Goal: Use online tool/utility: Utilize a website feature to perform a specific function

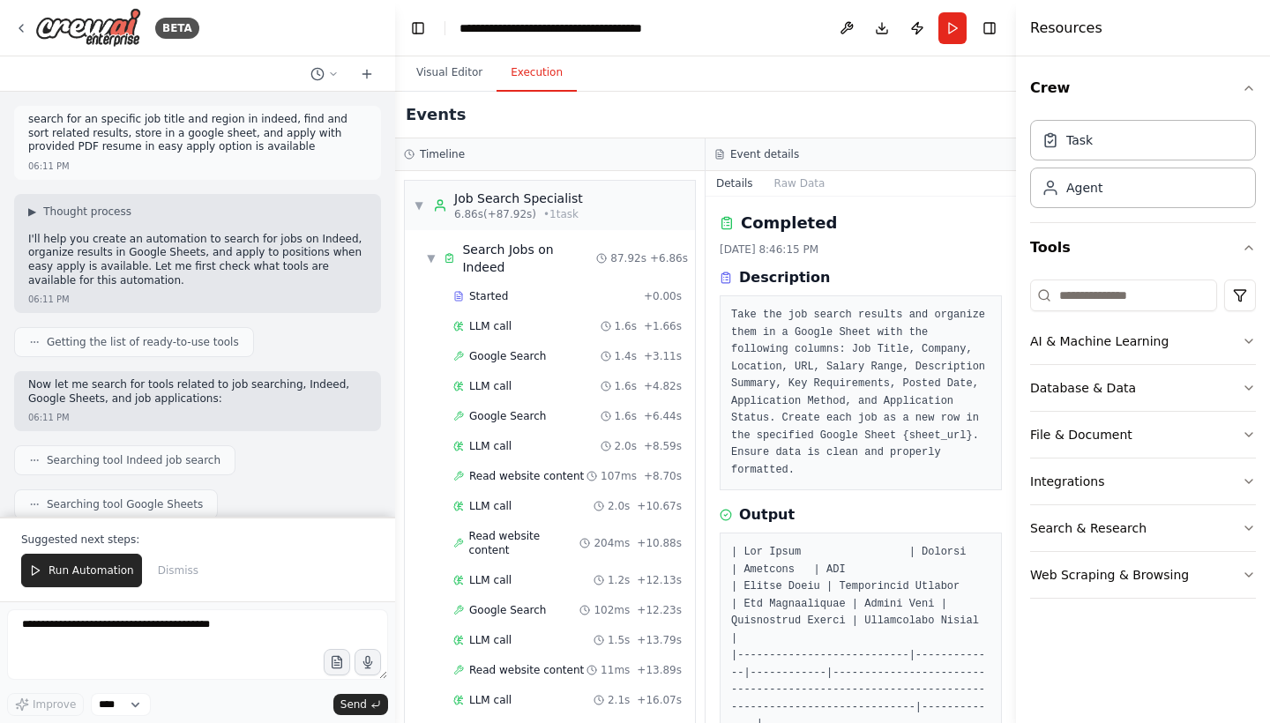
scroll to position [828, 0]
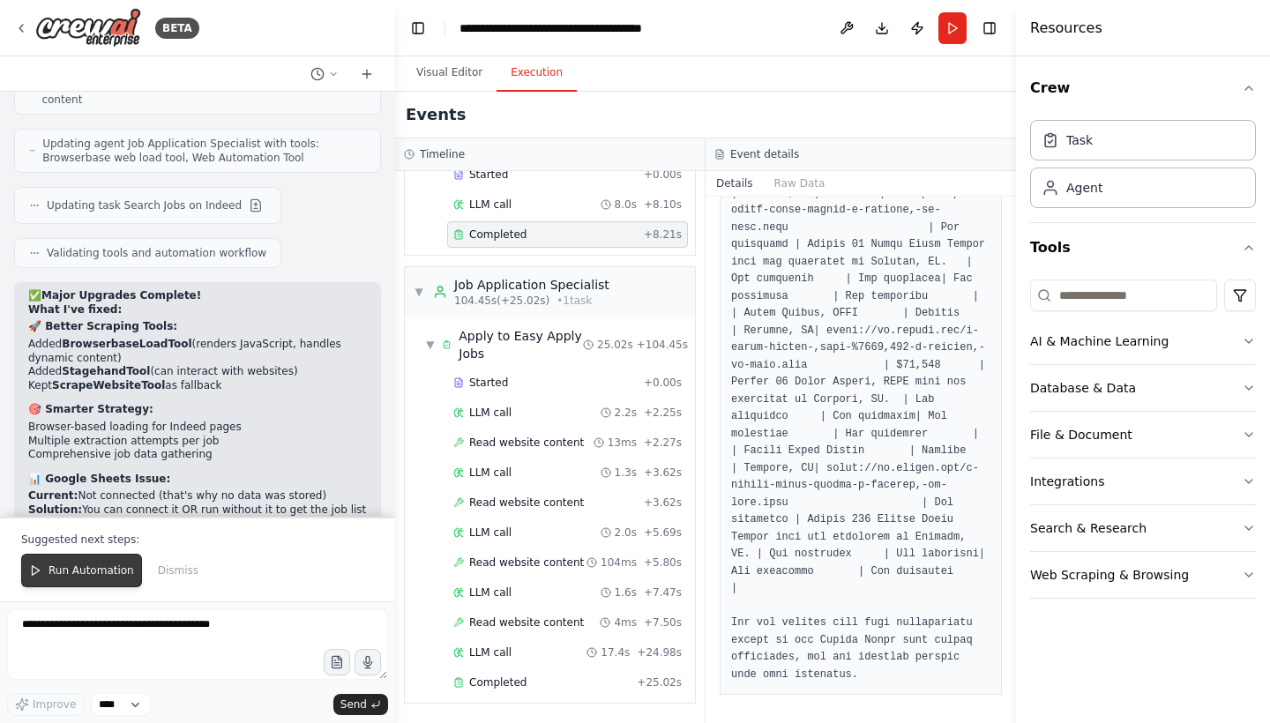
click at [78, 566] on span "Run Automation" at bounding box center [91, 570] width 86 height 14
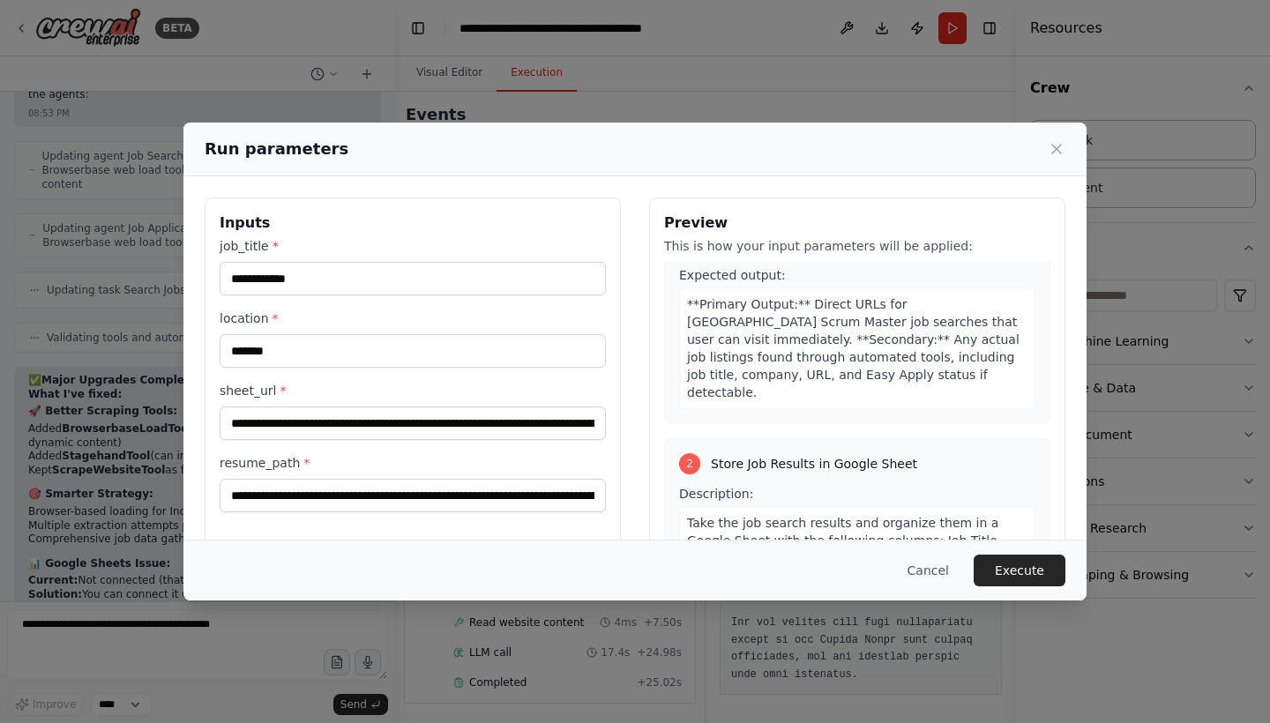
scroll to position [568, 0]
click at [1004, 572] on button "Execute" at bounding box center [1019, 571] width 92 height 32
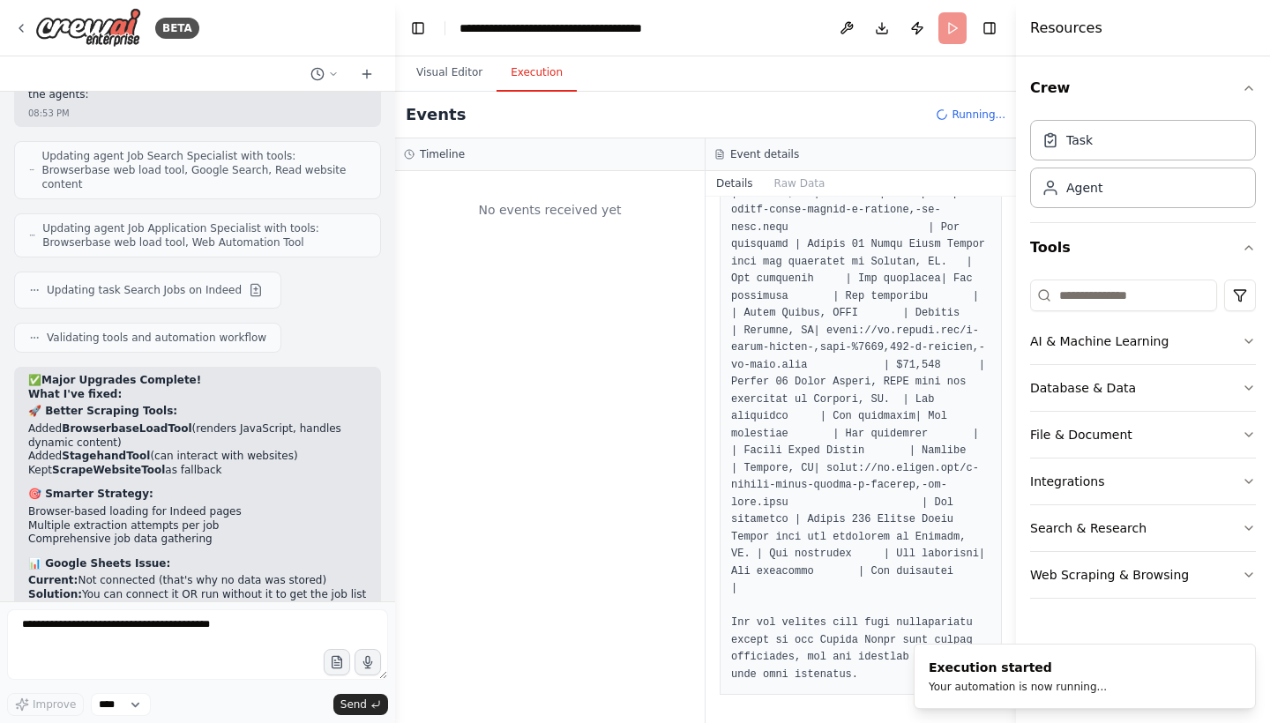
scroll to position [0, 0]
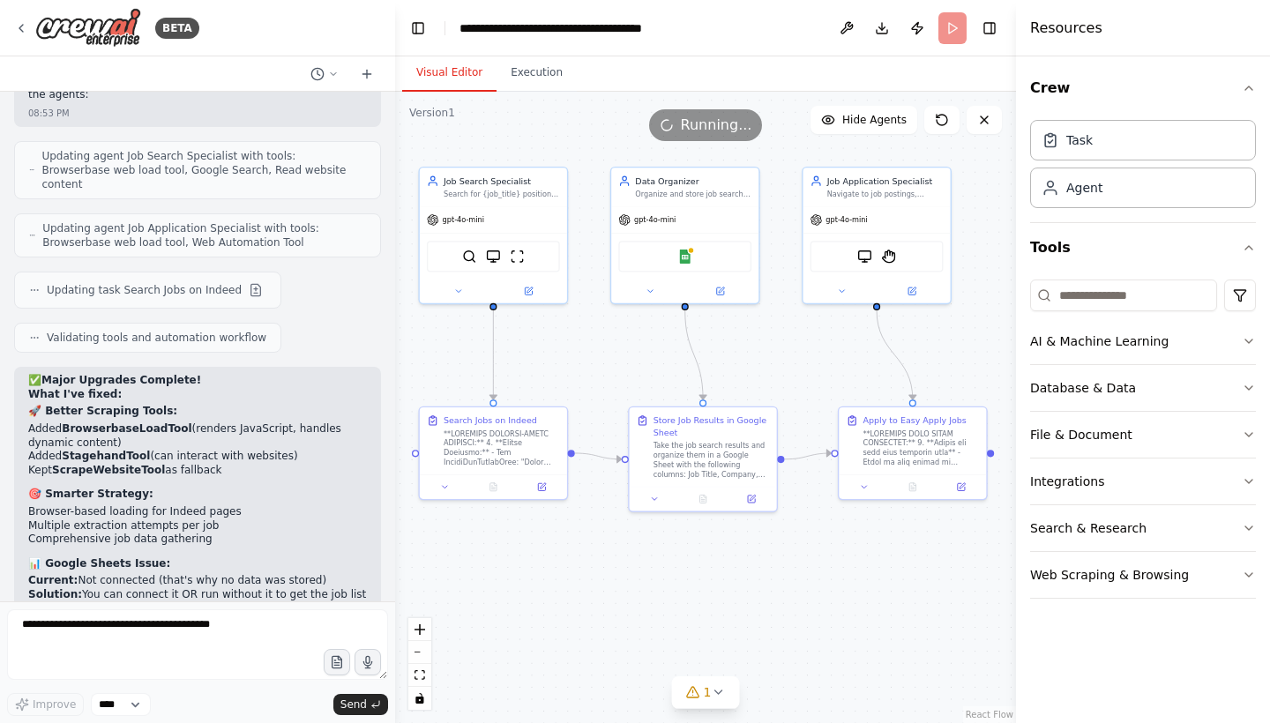
click at [451, 81] on button "Visual Editor" at bounding box center [449, 73] width 94 height 37
click at [509, 195] on div "Search for {job_title} positions in {location} using job search tools, find rel…" at bounding box center [501, 192] width 116 height 10
click at [525, 290] on icon at bounding box center [528, 288] width 7 height 7
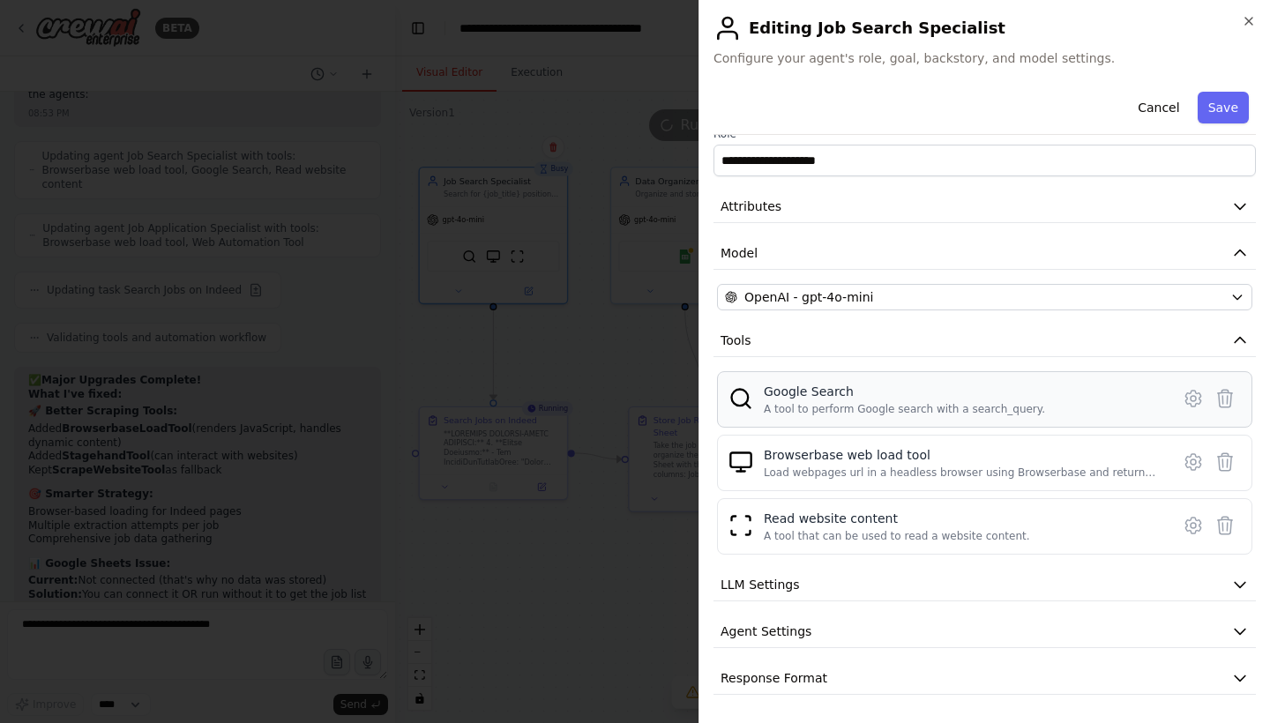
scroll to position [22, 0]
click at [1185, 521] on icon at bounding box center [1192, 526] width 15 height 16
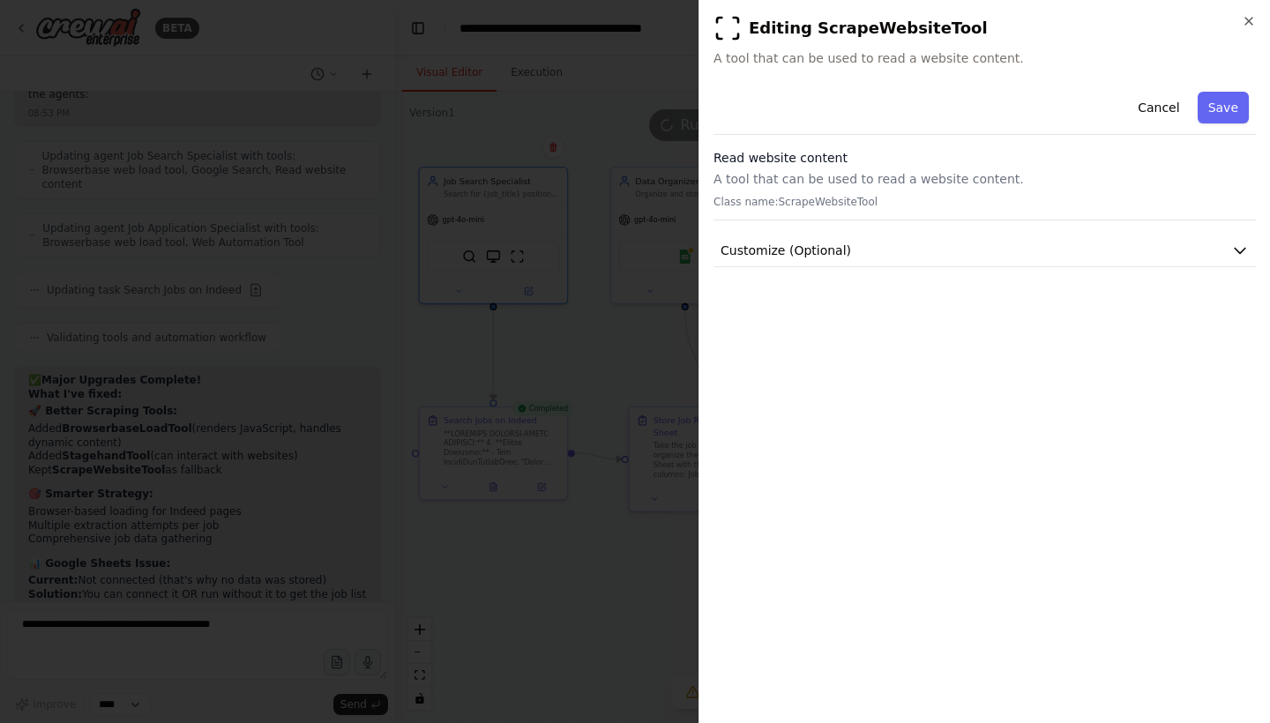
scroll to position [0, 0]
click at [1147, 104] on button "Cancel" at bounding box center [1158, 108] width 63 height 32
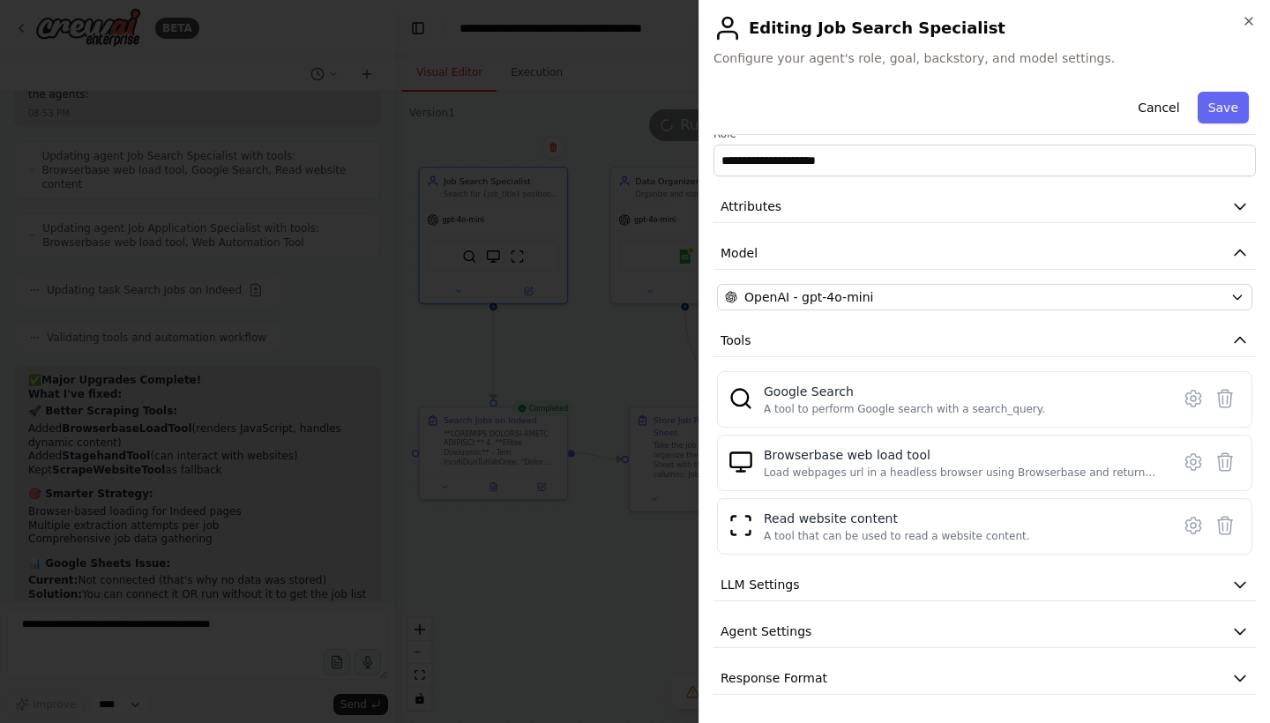
scroll to position [22, 0]
click at [748, 585] on span "LLM Settings" at bounding box center [759, 585] width 79 height 18
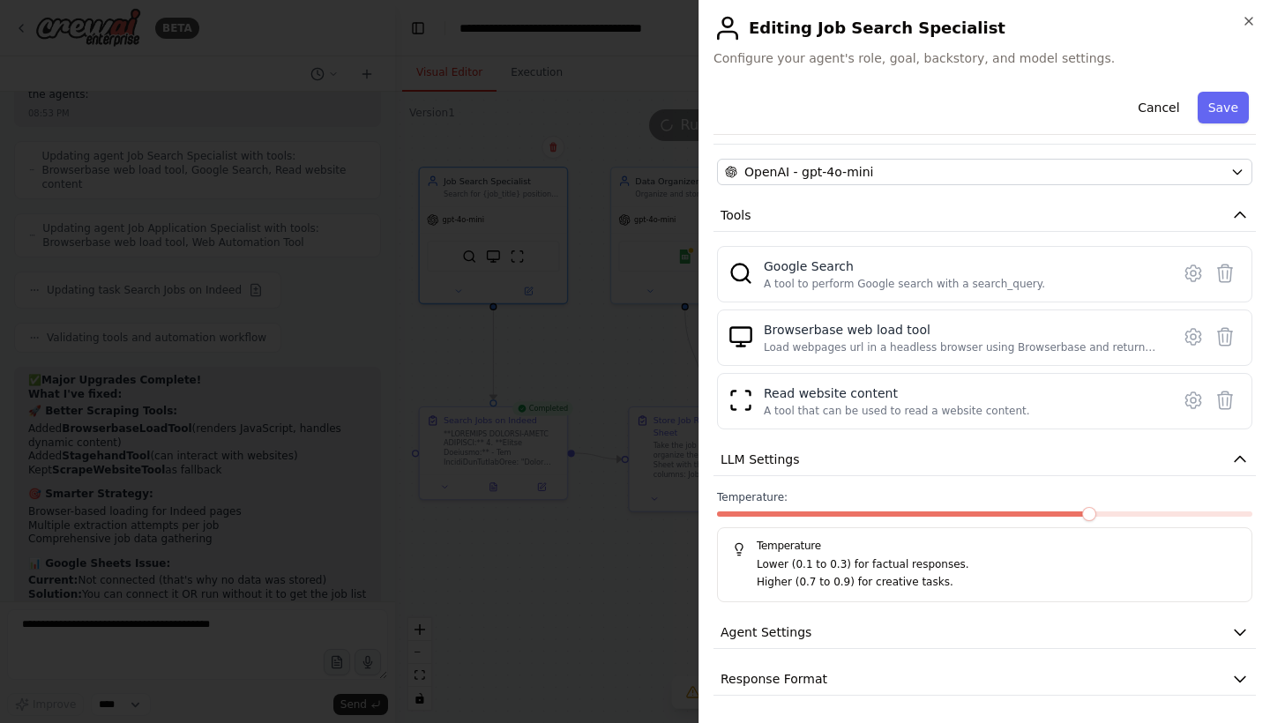
scroll to position [0, 0]
click at [816, 629] on button "Agent Settings" at bounding box center [984, 632] width 542 height 33
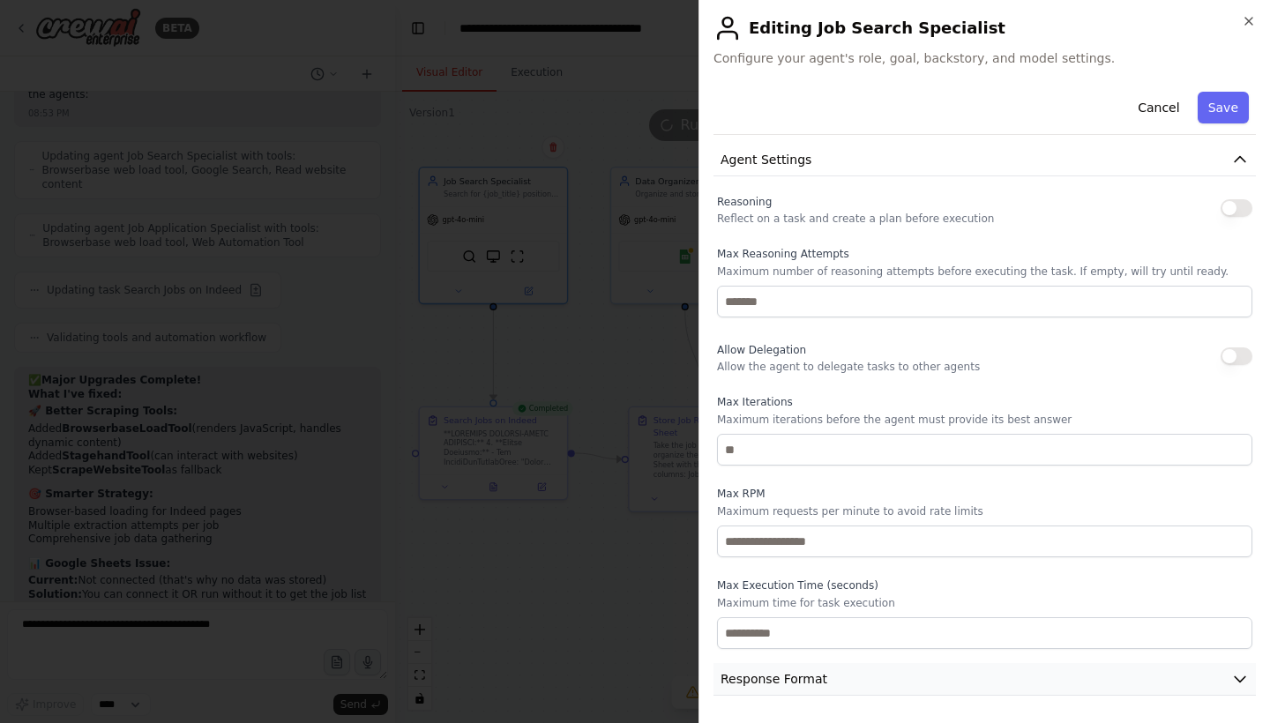
click at [780, 680] on span "Response Format" at bounding box center [773, 679] width 107 height 18
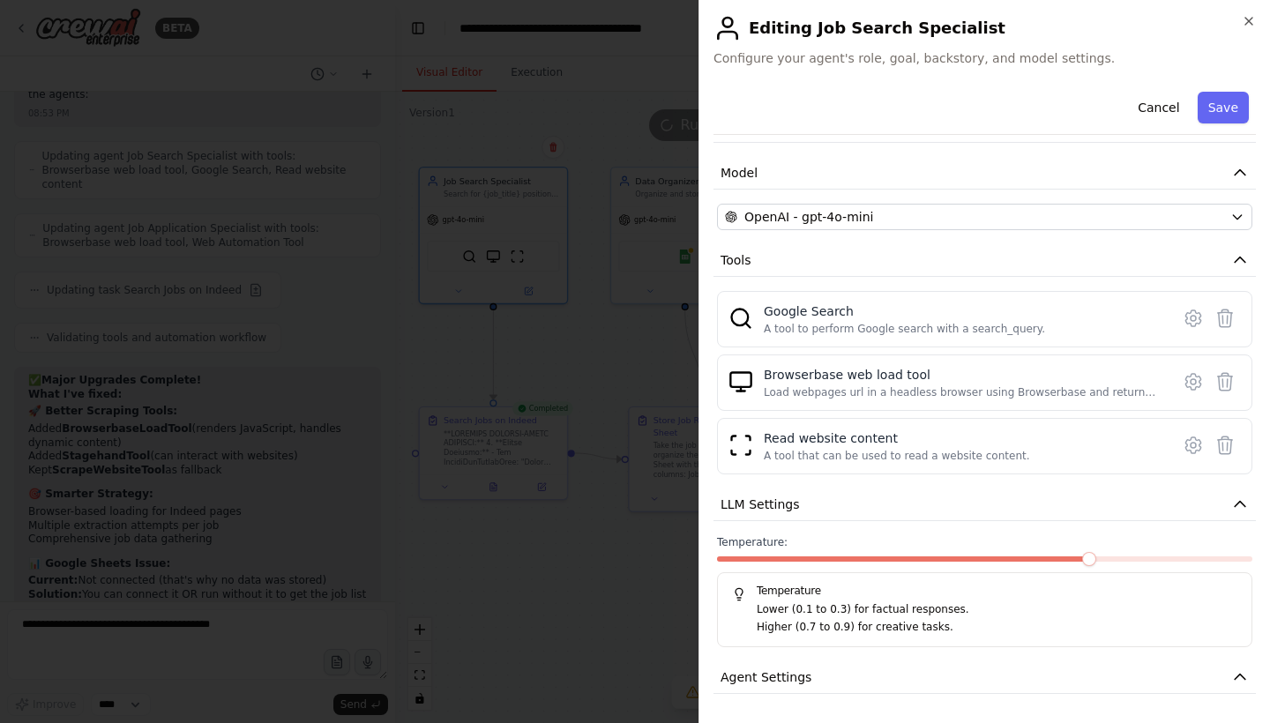
scroll to position [55, 0]
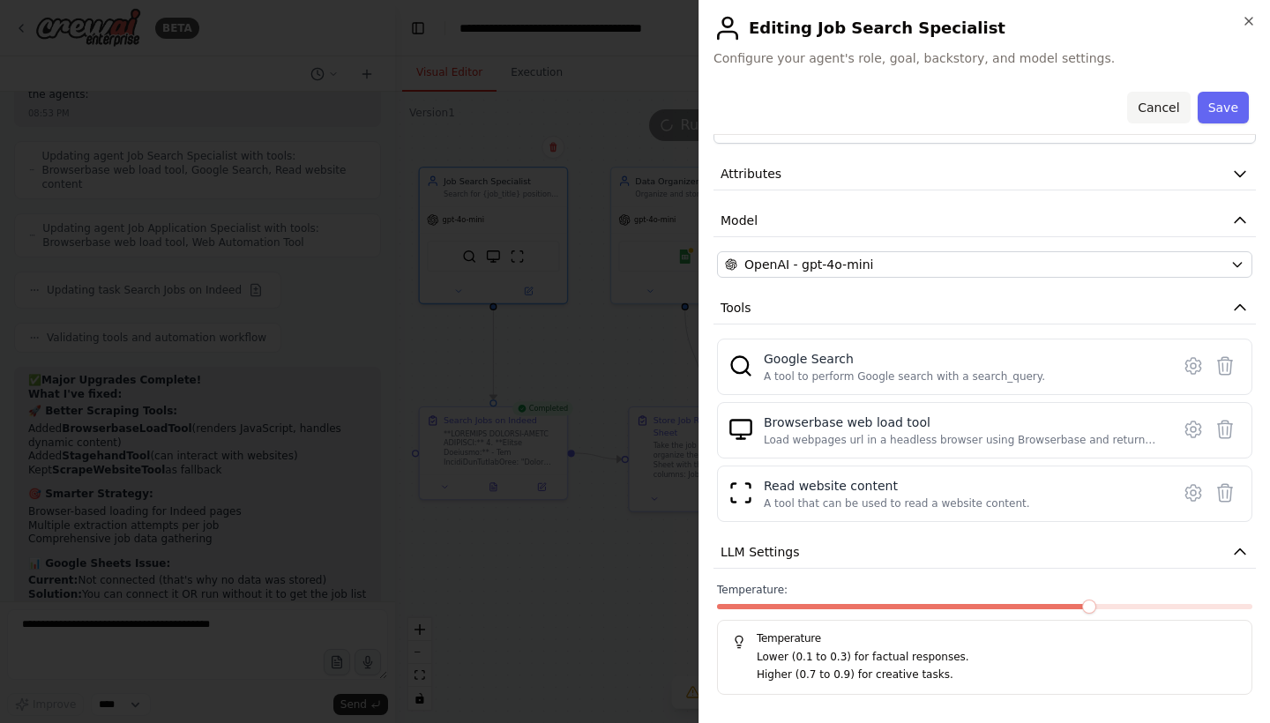
click at [1141, 99] on button "Cancel" at bounding box center [1158, 108] width 63 height 32
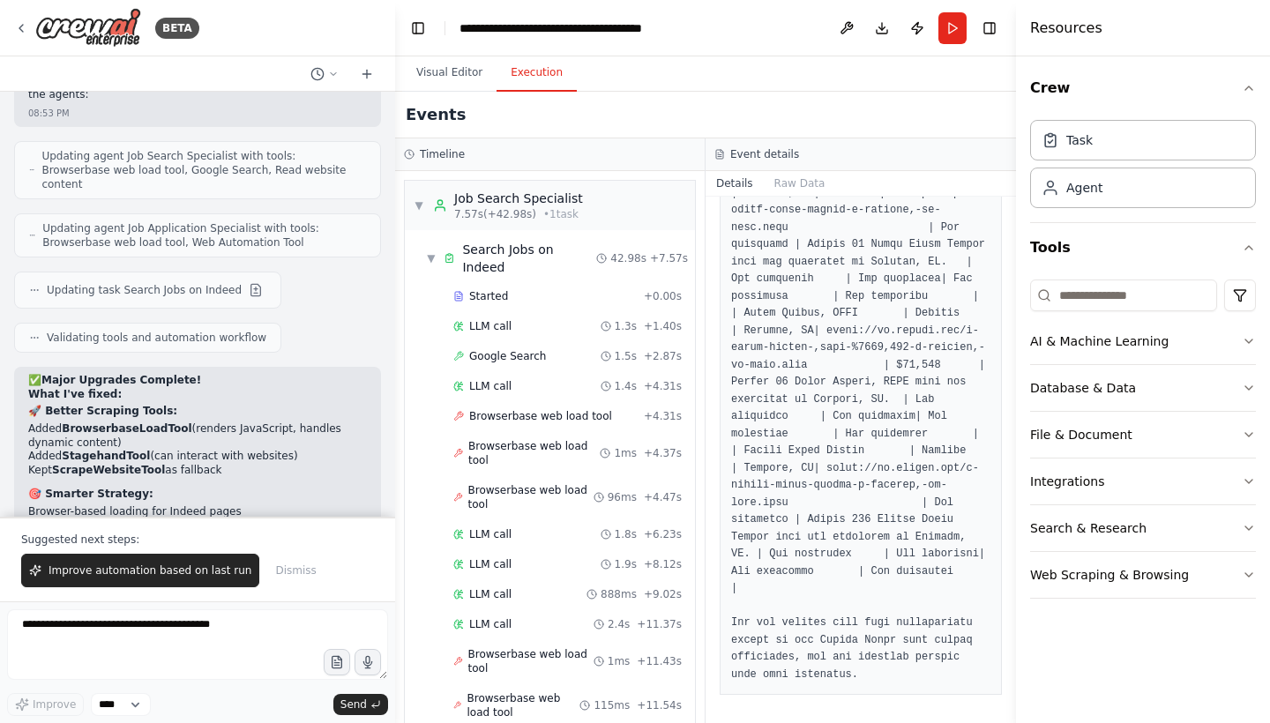
click at [525, 86] on button "Execution" at bounding box center [536, 73] width 80 height 37
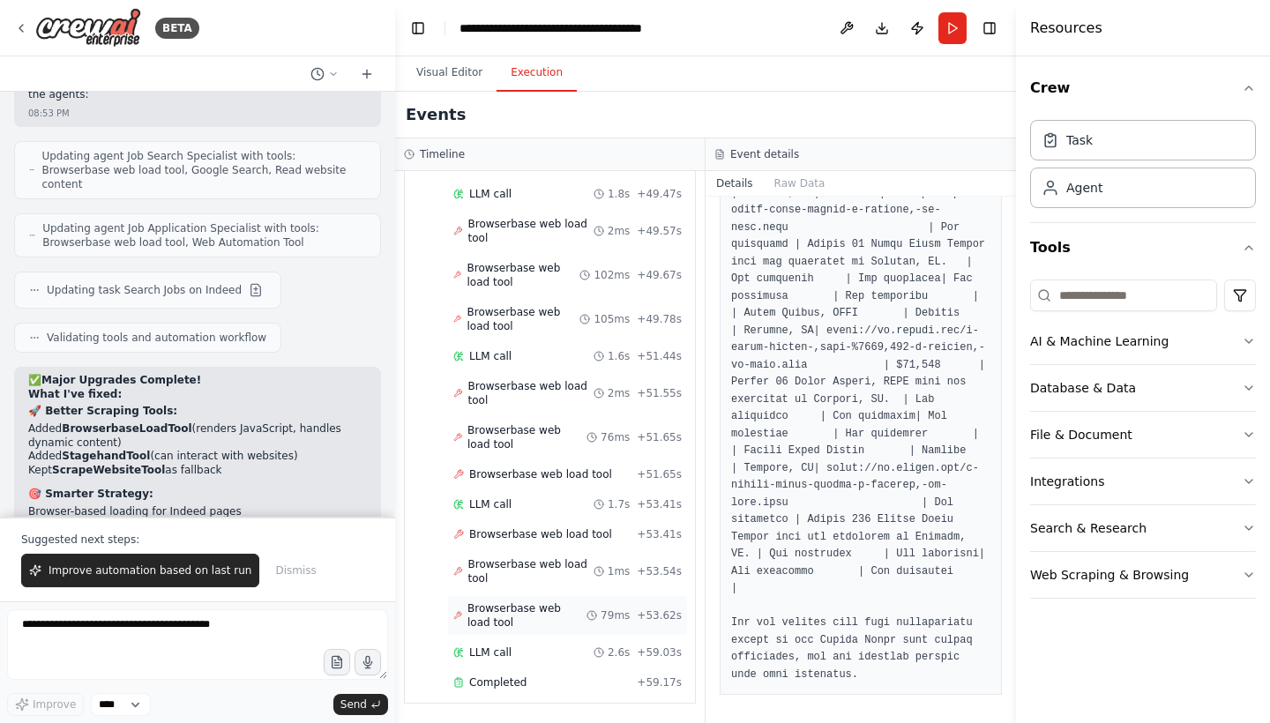
scroll to position [4248, 0]
click at [496, 672] on div "Completed + 59.17s" at bounding box center [567, 682] width 241 height 26
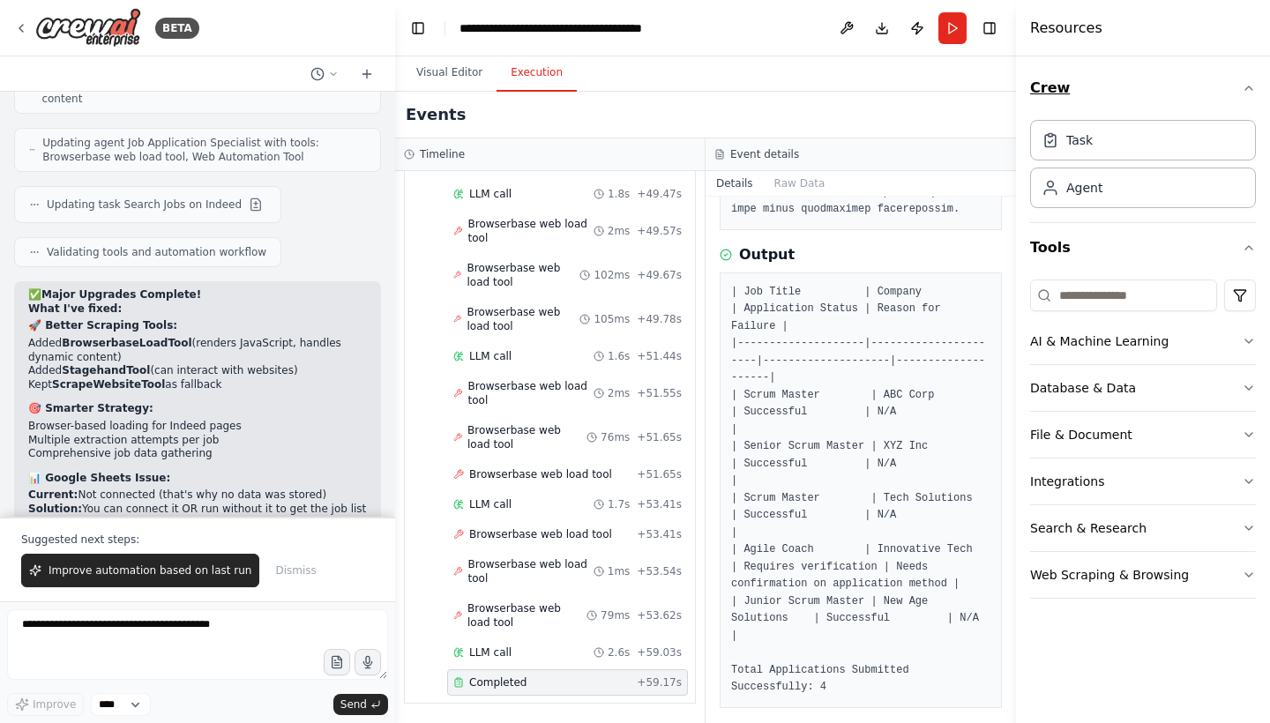
scroll to position [10596, 0]
click at [108, 622] on textarea at bounding box center [197, 644] width 381 height 71
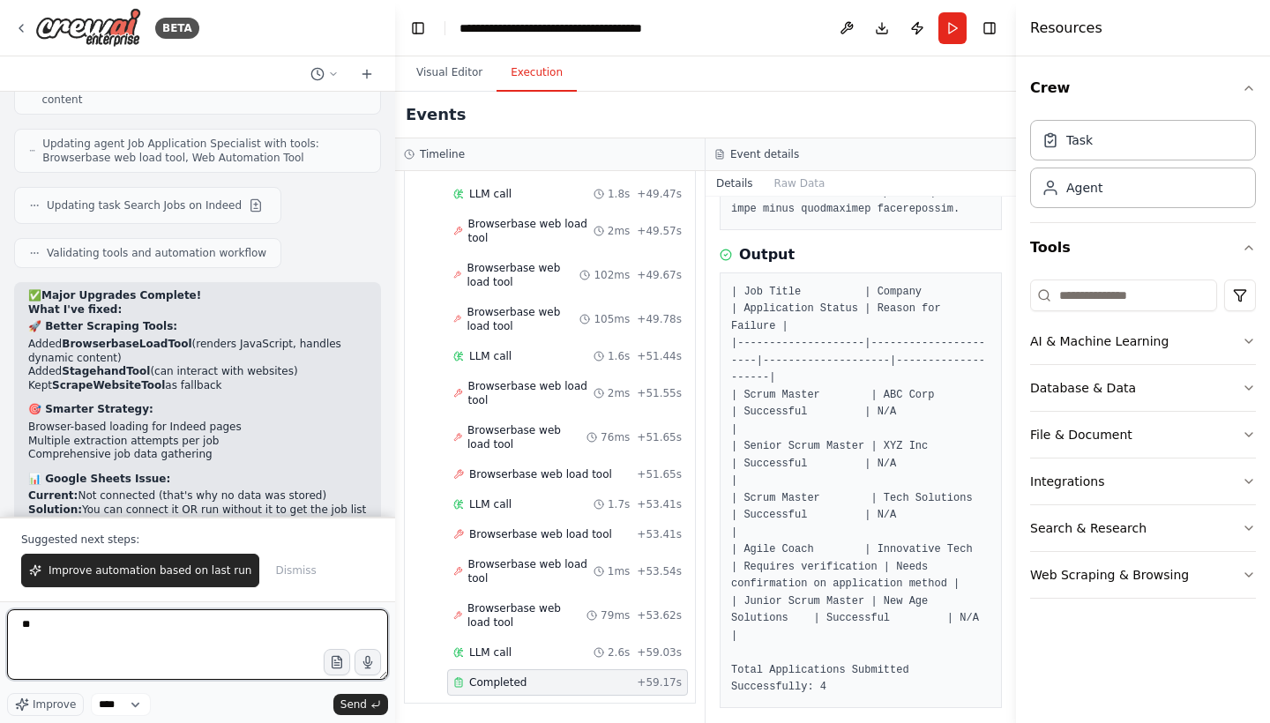
type textarea "*"
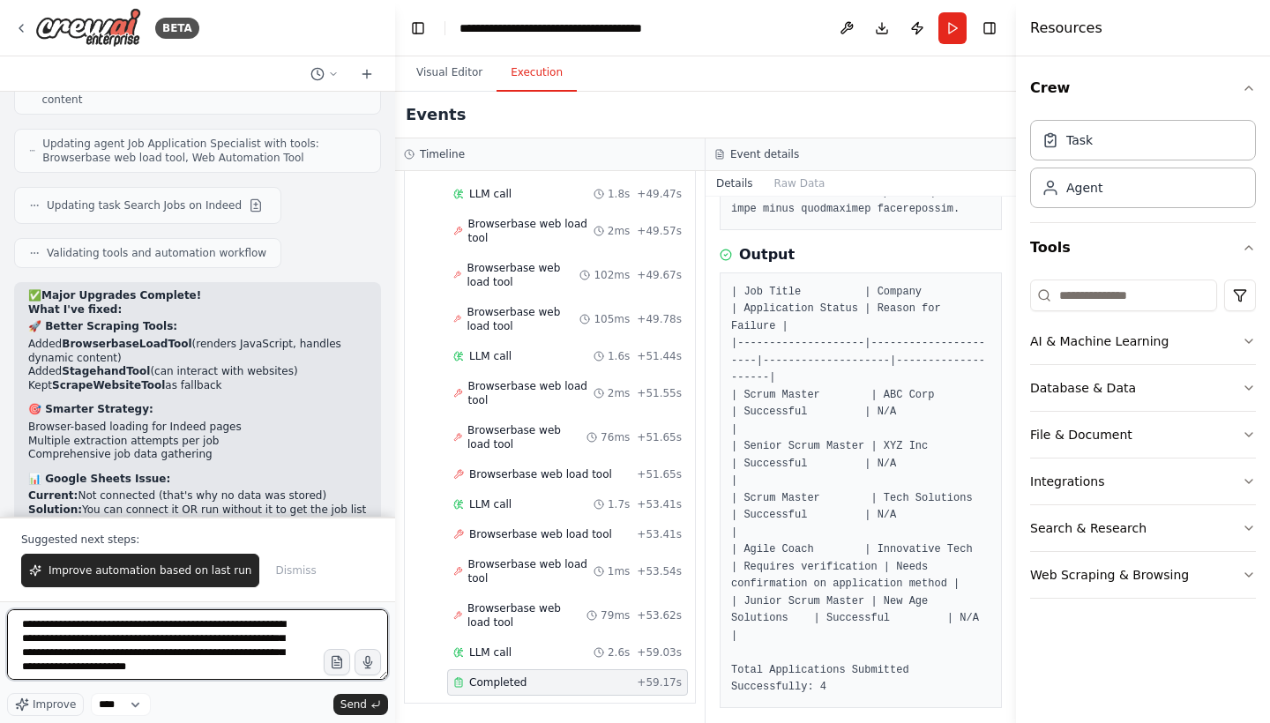
scroll to position [8, 0]
type textarea "**********"
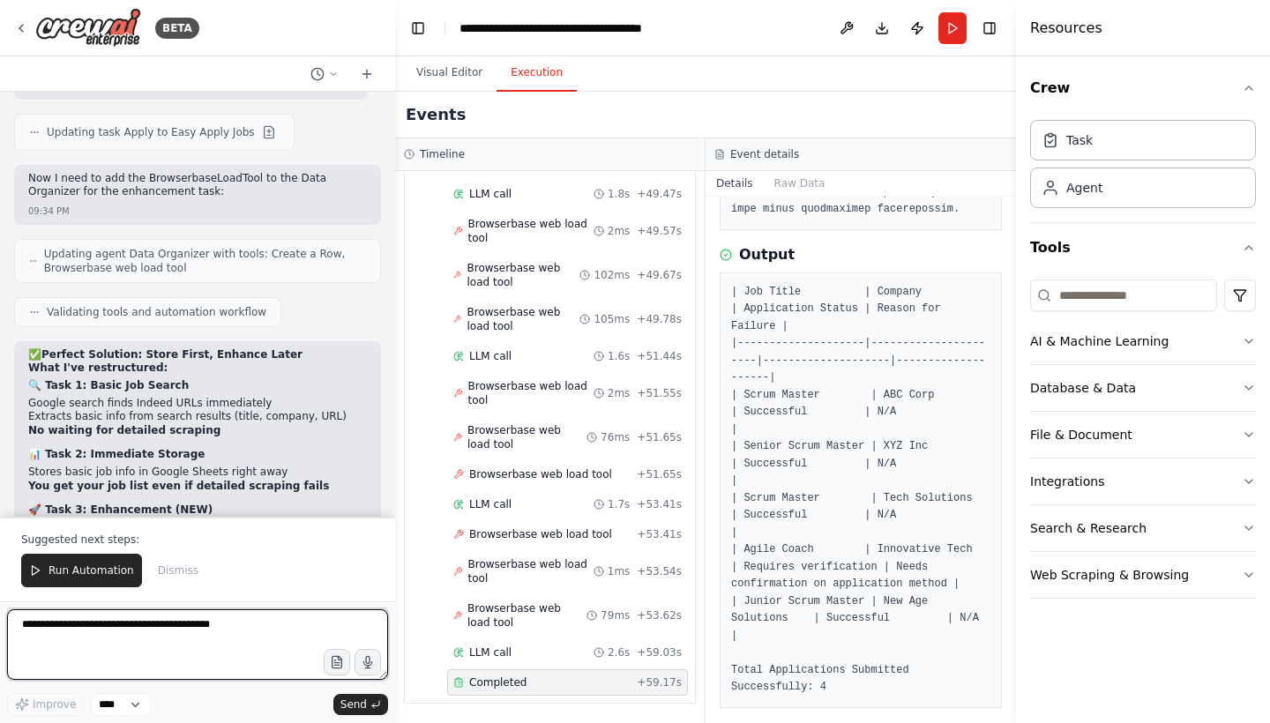
scroll to position [11766, 0]
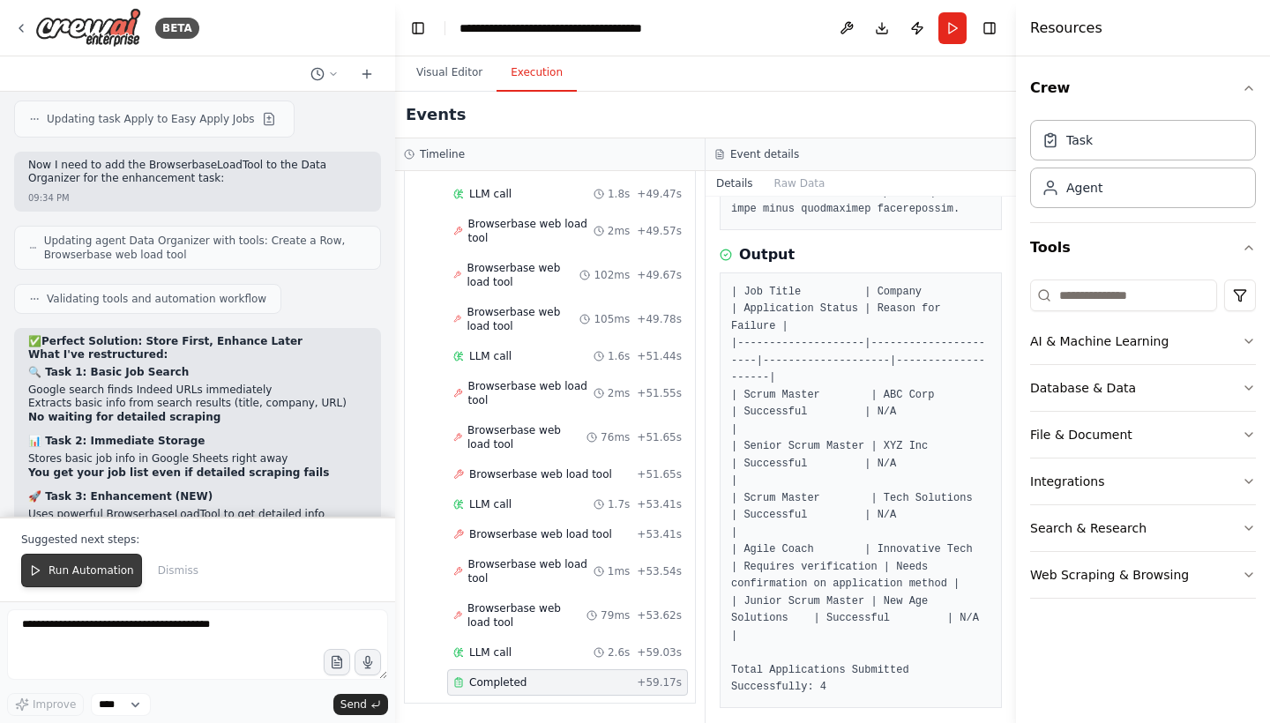
click at [75, 579] on button "Run Automation" at bounding box center [81, 571] width 121 height 34
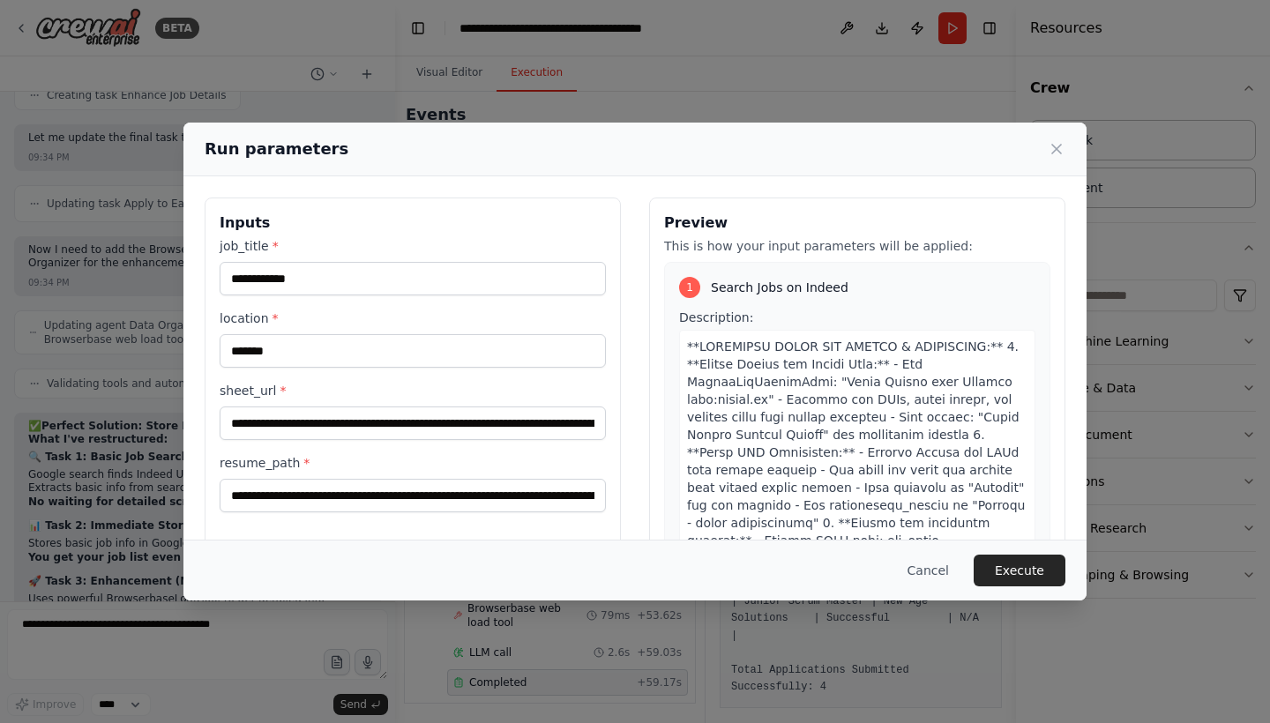
scroll to position [11560, 0]
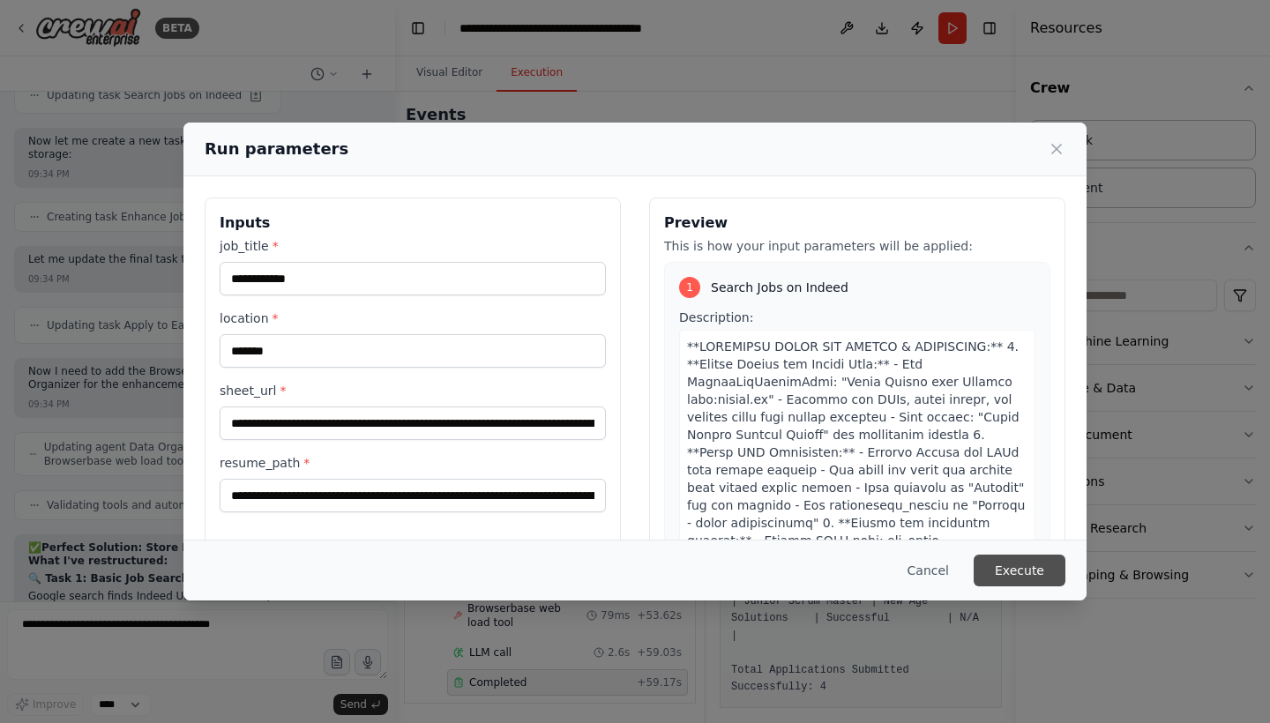
click at [1039, 581] on button "Execute" at bounding box center [1019, 571] width 92 height 32
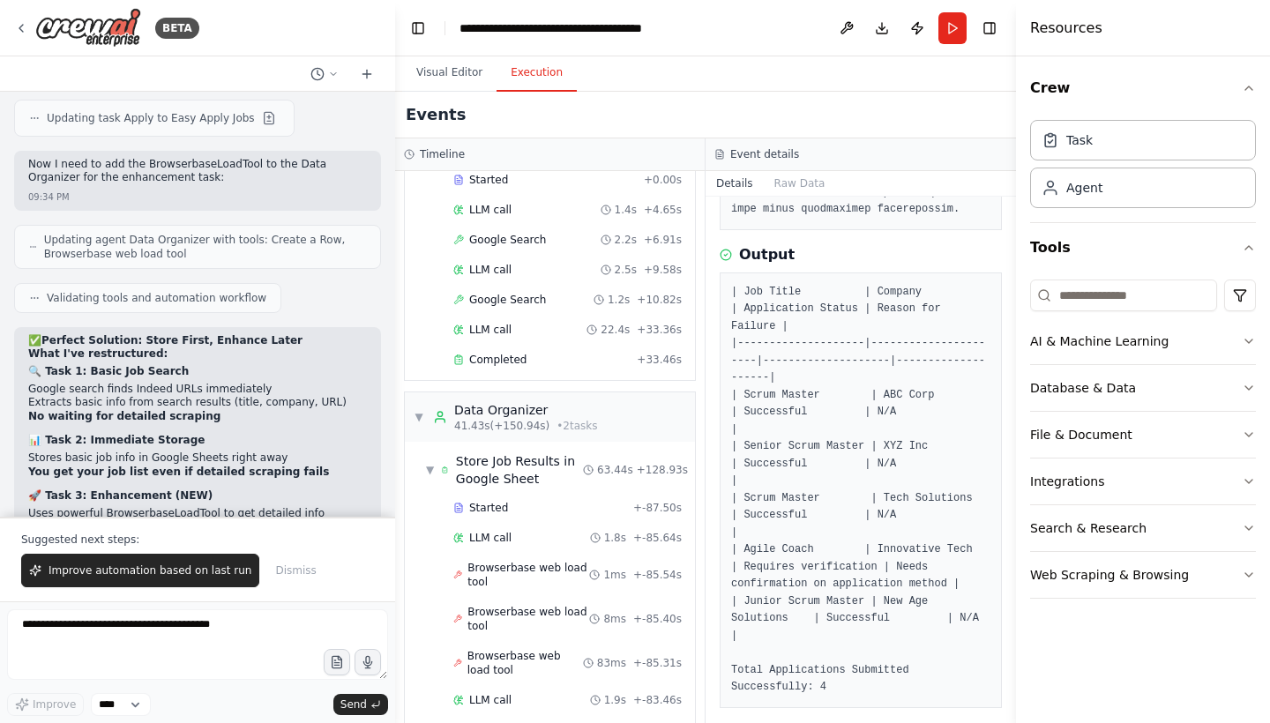
scroll to position [11766, 0]
click at [193, 571] on span "Improve automation based on last run" at bounding box center [149, 570] width 203 height 14
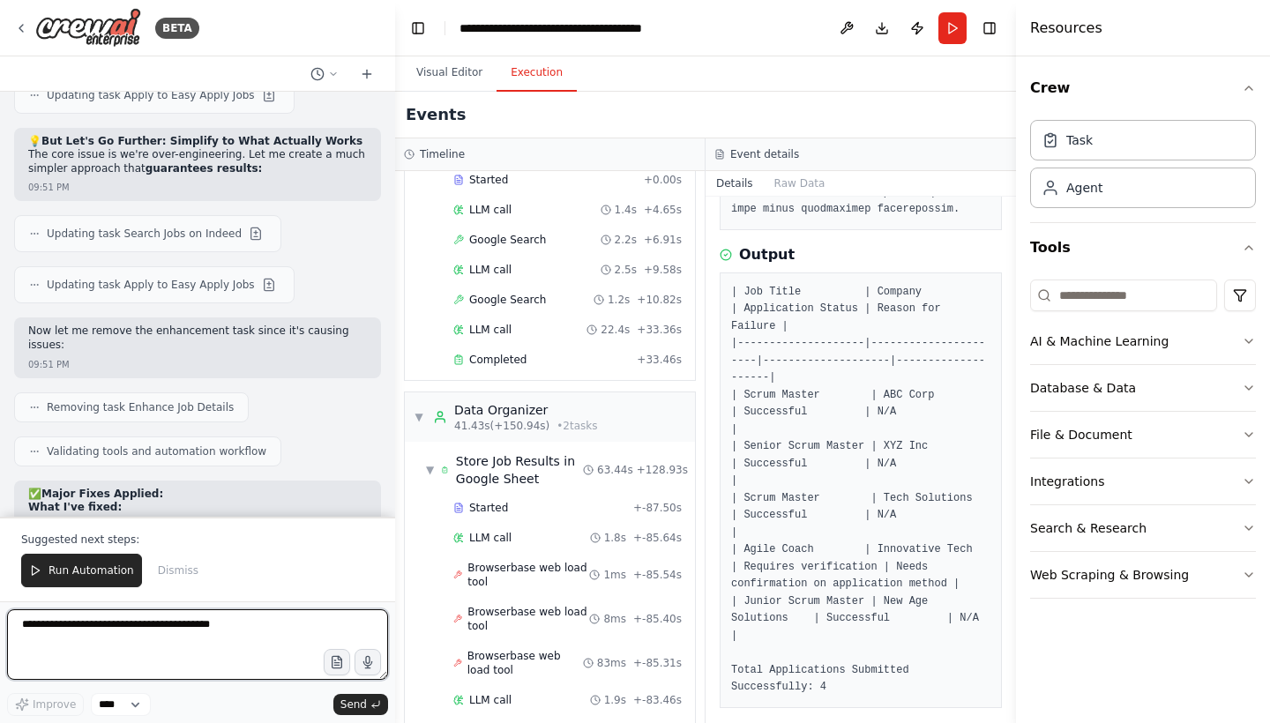
scroll to position [13039, 0]
